Goal: Task Accomplishment & Management: Use online tool/utility

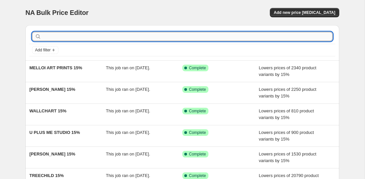
click at [77, 36] on input "text" at bounding box center [188, 36] width 290 height 9
type input "j"
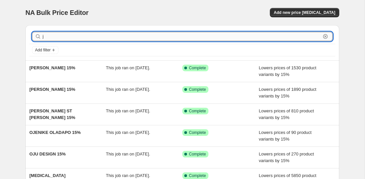
click at [67, 36] on input "j" at bounding box center [182, 36] width 278 height 9
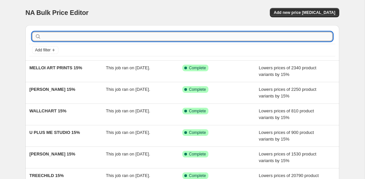
click at [58, 39] on input "text" at bounding box center [188, 36] width 290 height 9
type input "[PERSON_NAME]"
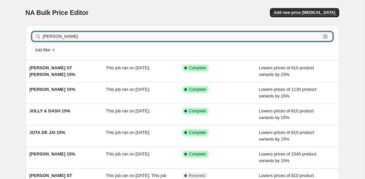
click at [64, 37] on input "[PERSON_NAME]" at bounding box center [182, 36] width 278 height 9
type input "[PERSON_NAME]"
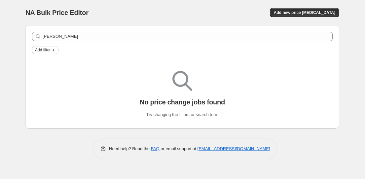
click at [49, 48] on span "Add filter" at bounding box center [43, 49] width 16 height 5
click at [78, 31] on div "[PERSON_NAME]" at bounding box center [182, 36] width 306 height 15
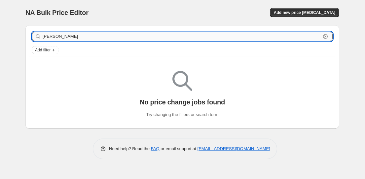
click at [78, 33] on input "[PERSON_NAME]" at bounding box center [182, 36] width 278 height 9
drag, startPoint x: 65, startPoint y: 36, endPoint x: 15, endPoint y: 36, distance: 49.6
click at [15, 36] on div "NA Bulk Price Editor. This page is ready NA Bulk Price Editor Add new price [ME…" at bounding box center [182, 89] width 365 height 179
paste input "[PERSON_NAME]"
type input "[PERSON_NAME]"
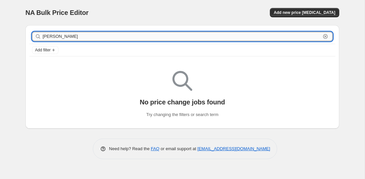
click at [90, 38] on input "[PERSON_NAME]" at bounding box center [182, 36] width 278 height 9
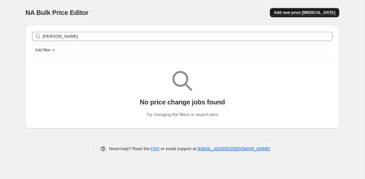
click at [285, 13] on button "Add new price [MEDICAL_DATA]" at bounding box center [304, 12] width 69 height 9
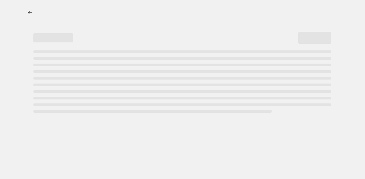
select select "percentage"
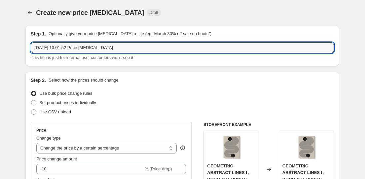
drag, startPoint x: 124, startPoint y: 48, endPoint x: -46, endPoint y: 39, distance: 170.2
click at [0, 39] on html "Home Settings Plans Skip to content Create new price [MEDICAL_DATA]. This page …" at bounding box center [182, 89] width 365 height 179
paste input "[PERSON_NAME]"
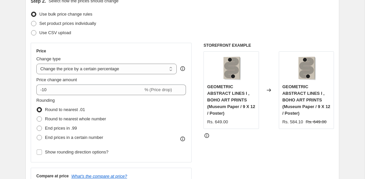
scroll to position [101, 0]
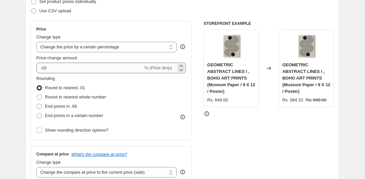
type input "[PERSON_NAME] 15%"
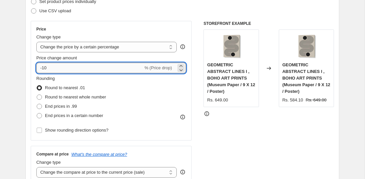
click at [53, 68] on input "-10" at bounding box center [89, 67] width 107 height 11
type input "-15"
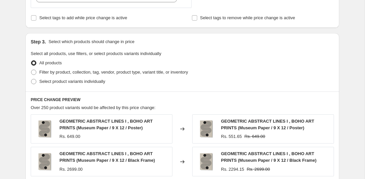
scroll to position [298, 0]
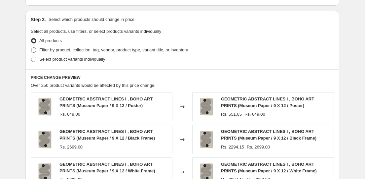
click at [66, 48] on span "Filter by product, collection, tag, vendor, product type, variant title, or inv…" at bounding box center [113, 49] width 149 height 5
click at [31, 48] on input "Filter by product, collection, tag, vendor, product type, variant title, or inv…" at bounding box center [31, 47] width 0 height 0
radio input "true"
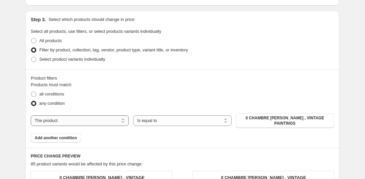
click at [105, 125] on select "The product The product's collection The product's tag The product's vendor The…" at bounding box center [80, 120] width 98 height 11
select select "collection"
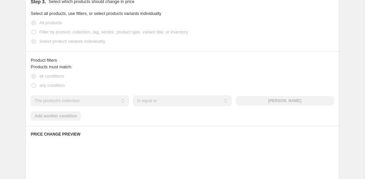
scroll to position [321, 0]
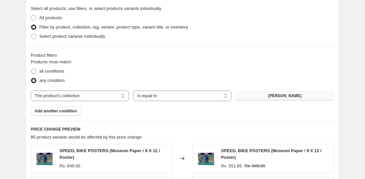
click at [275, 94] on span "[PERSON_NAME]" at bounding box center [284, 95] width 33 height 5
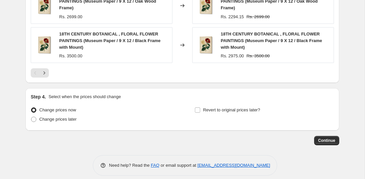
scroll to position [581, 0]
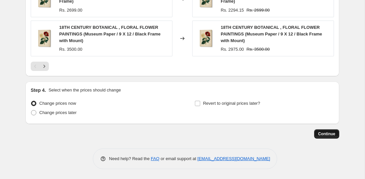
click at [331, 137] on button "Continue" at bounding box center [326, 133] width 25 height 9
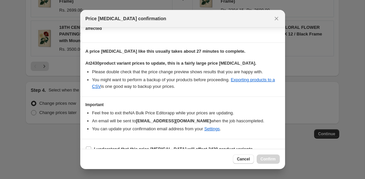
scroll to position [96, 0]
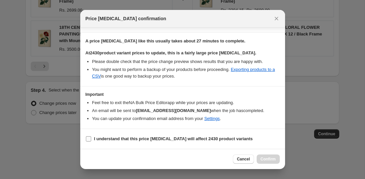
click at [168, 138] on b "I understand that this price [MEDICAL_DATA] will affect 2430 product variants" at bounding box center [173, 138] width 159 height 5
click at [91, 138] on input "I understand that this price [MEDICAL_DATA] will affect 2430 product variants" at bounding box center [88, 138] width 5 height 5
checkbox input "true"
click at [265, 157] on span "Confirm" at bounding box center [268, 158] width 15 height 5
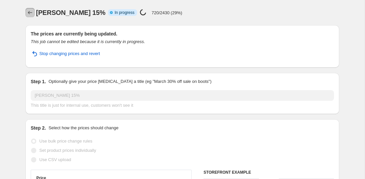
click at [32, 9] on icon "Price change jobs" at bounding box center [30, 12] width 7 height 7
